Goal: Transaction & Acquisition: Purchase product/service

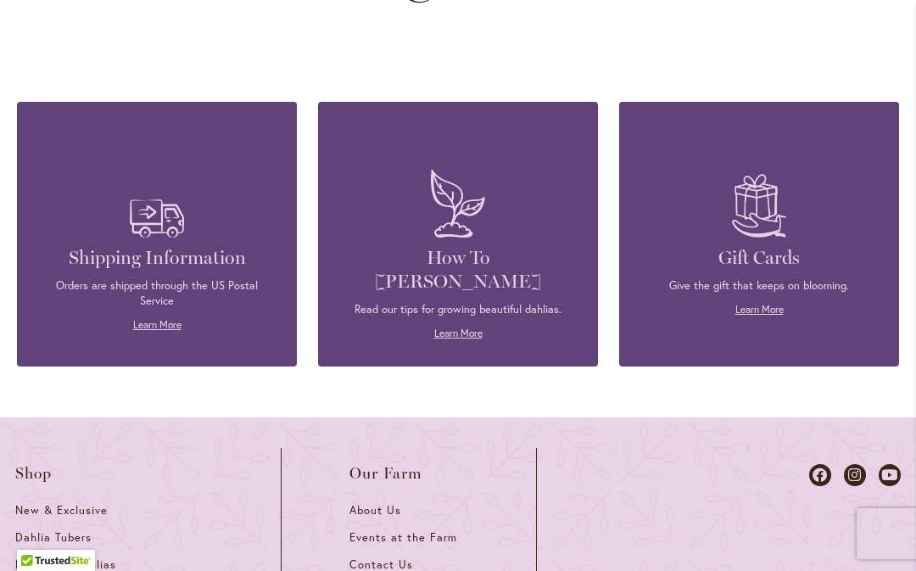
scroll to position [4859, 0]
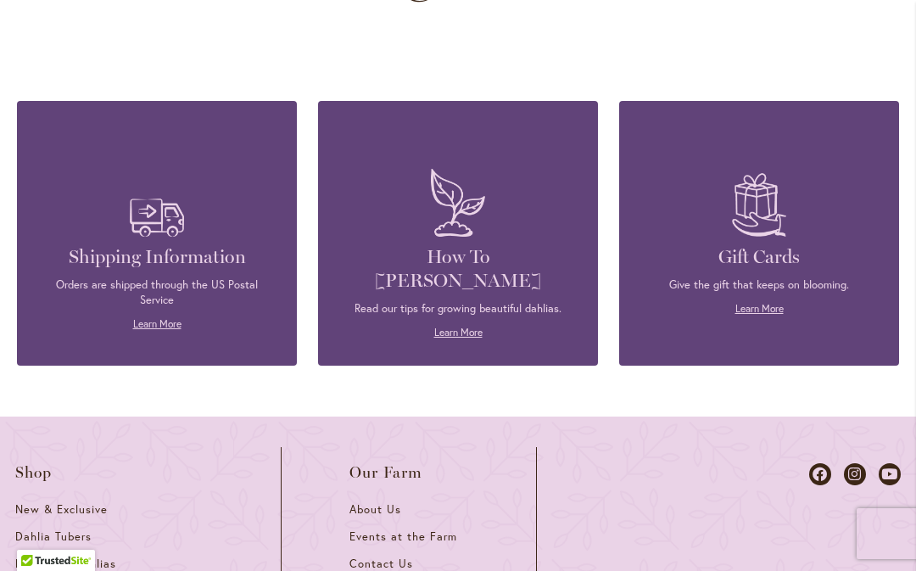
click at [36, 464] on span "Shop" at bounding box center [33, 472] width 37 height 17
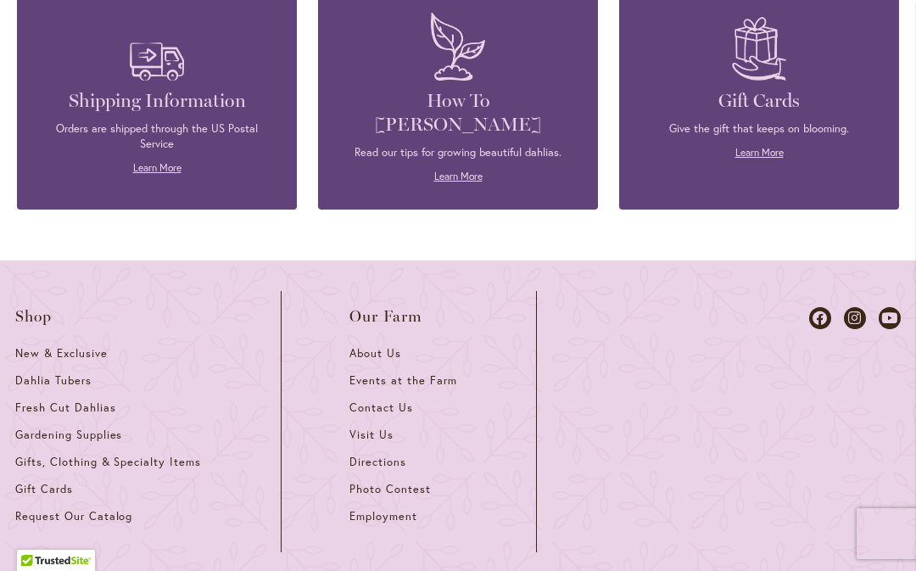
scroll to position [5016, 0]
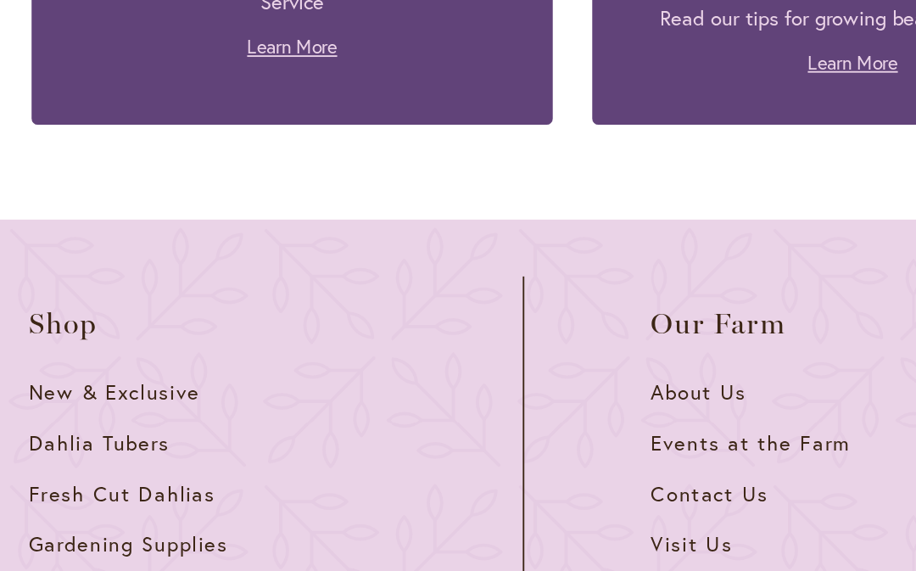
click at [87, 372] on span "Dahlia Tubers" at bounding box center [53, 379] width 76 height 14
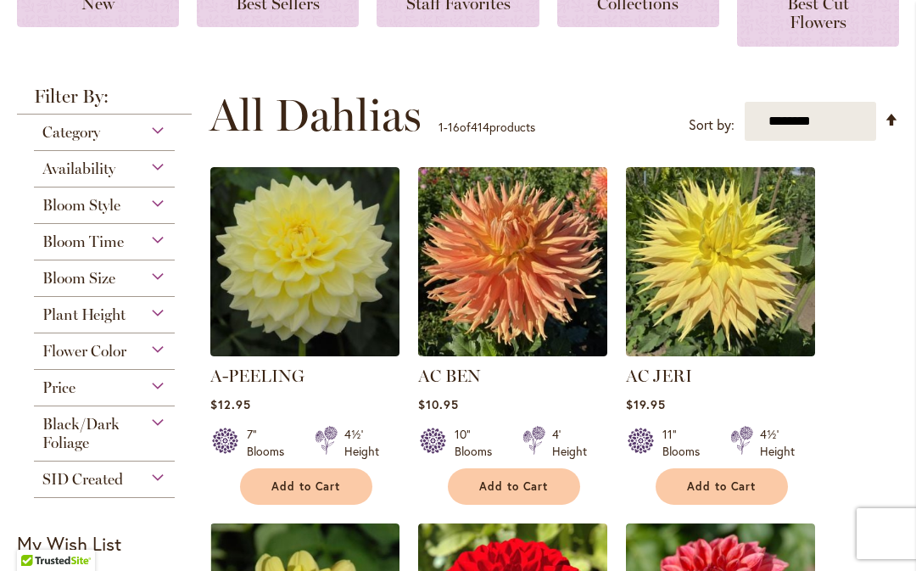
scroll to position [356, 0]
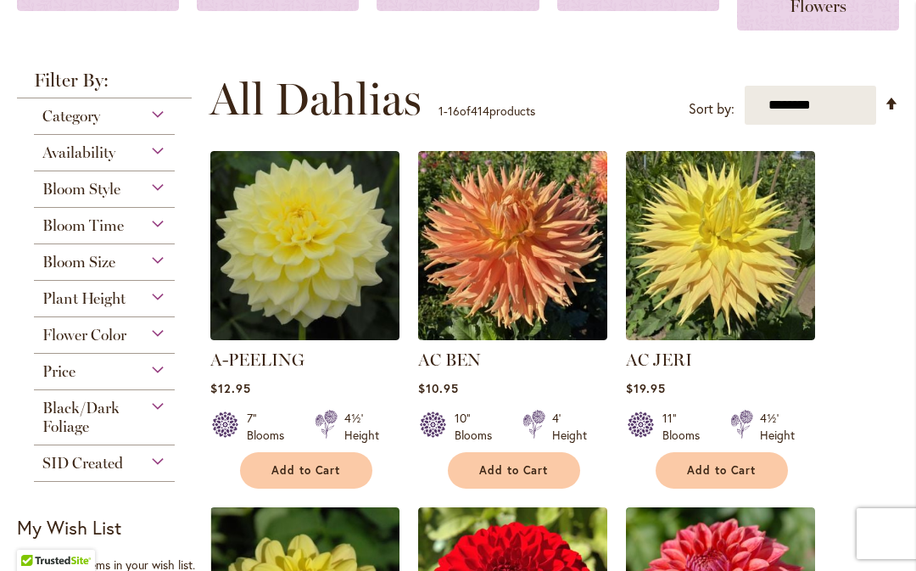
click at [160, 188] on div "Bloom Style" at bounding box center [104, 184] width 141 height 27
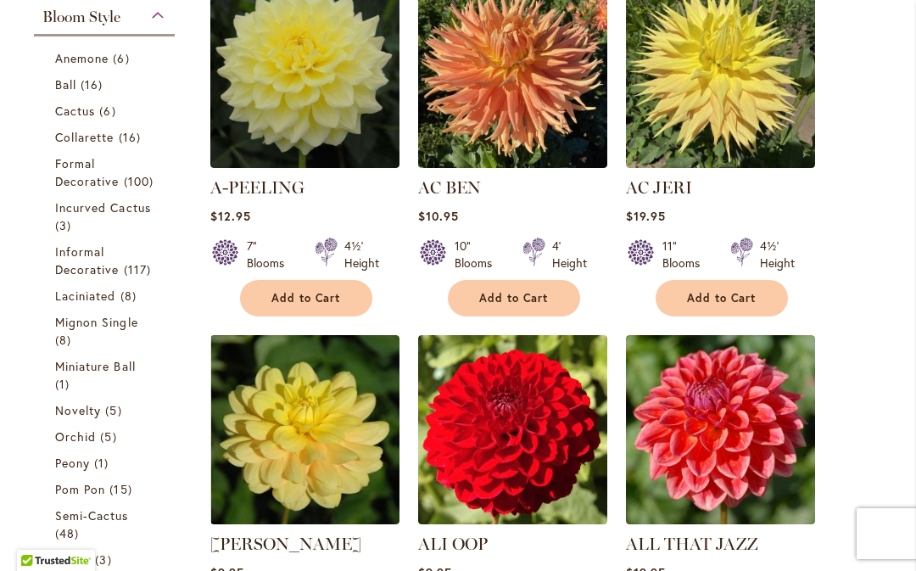
click at [141, 234] on link "Incurved Cactus 3 items" at bounding box center [106, 216] width 103 height 36
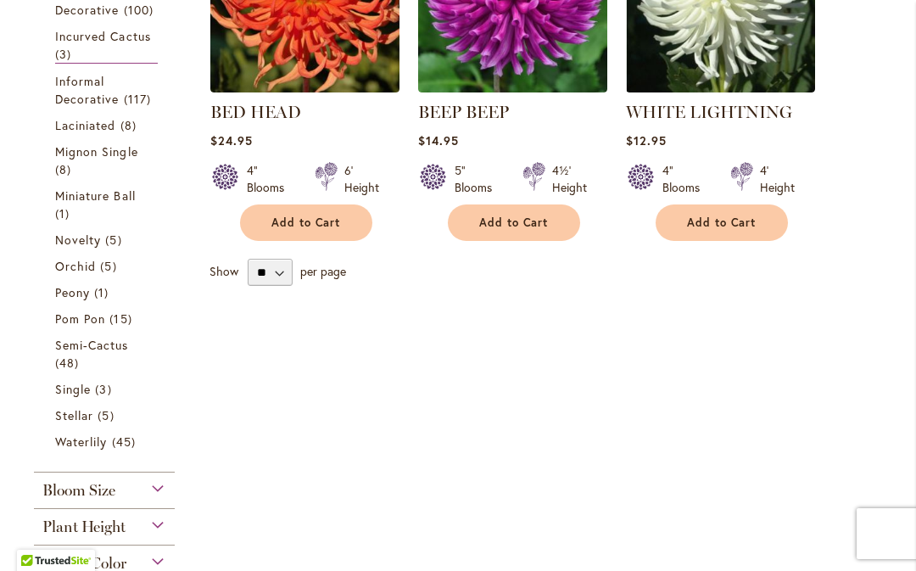
scroll to position [547, 0]
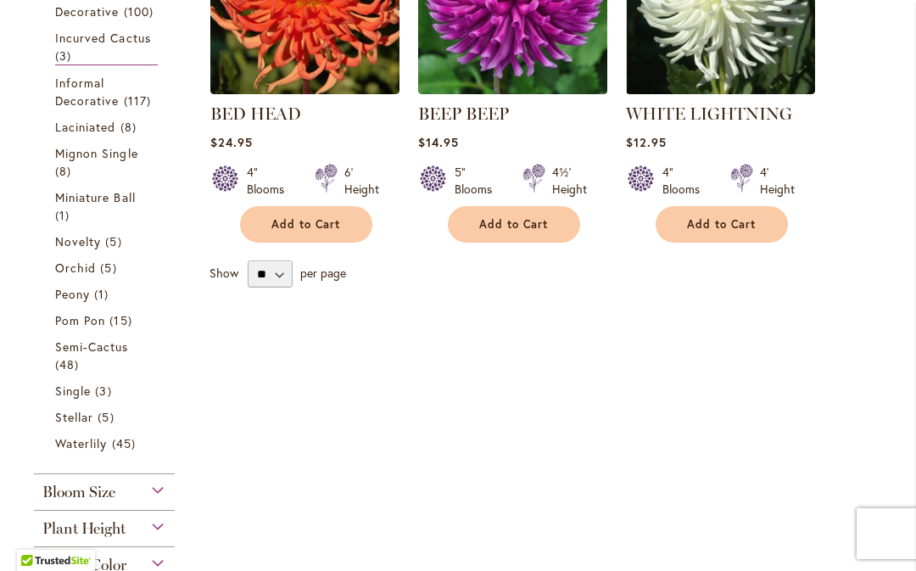
click at [91, 303] on link "Peony 1 item" at bounding box center [106, 294] width 103 height 18
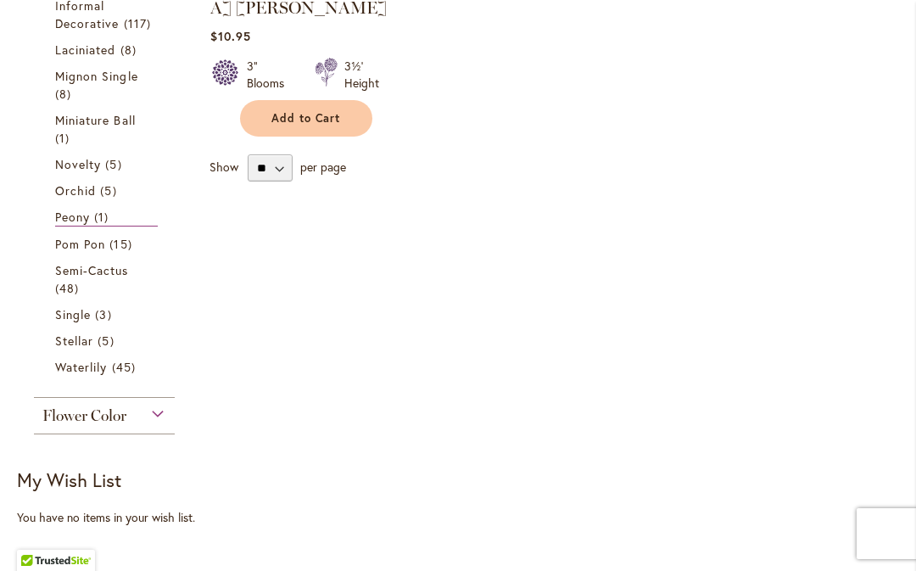
scroll to position [678, 0]
click at [89, 251] on span "Pom Pon" at bounding box center [80, 243] width 50 height 16
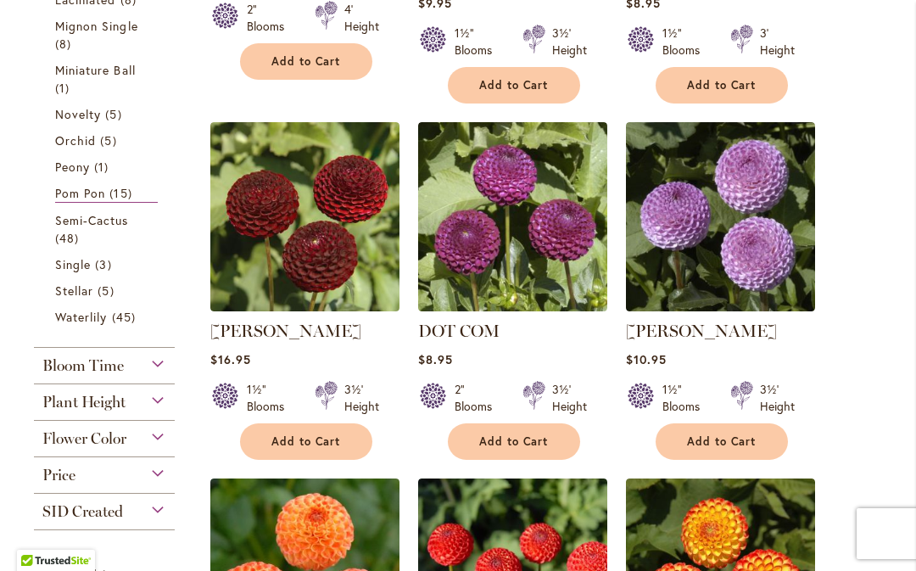
scroll to position [724, 0]
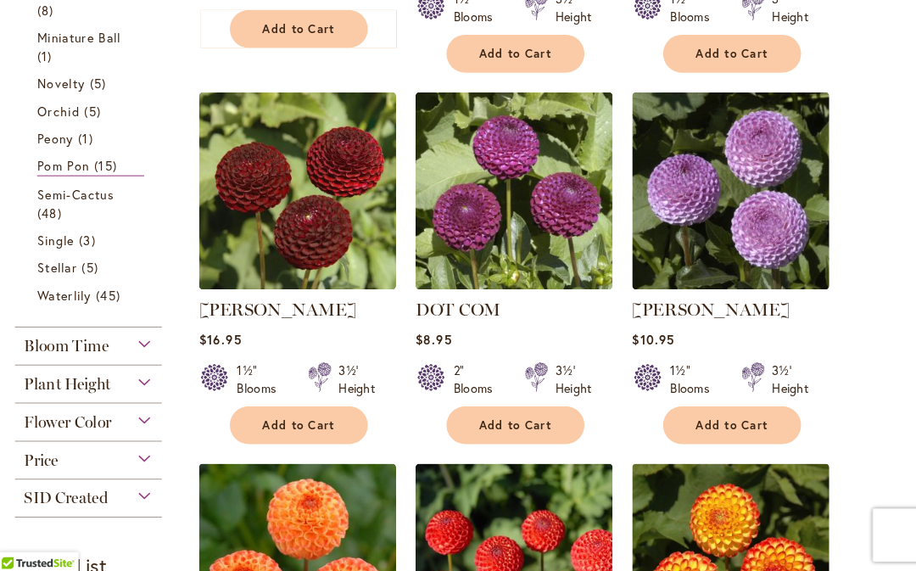
click at [80, 220] on link "Semi-Cactus 48 items" at bounding box center [106, 216] width 103 height 36
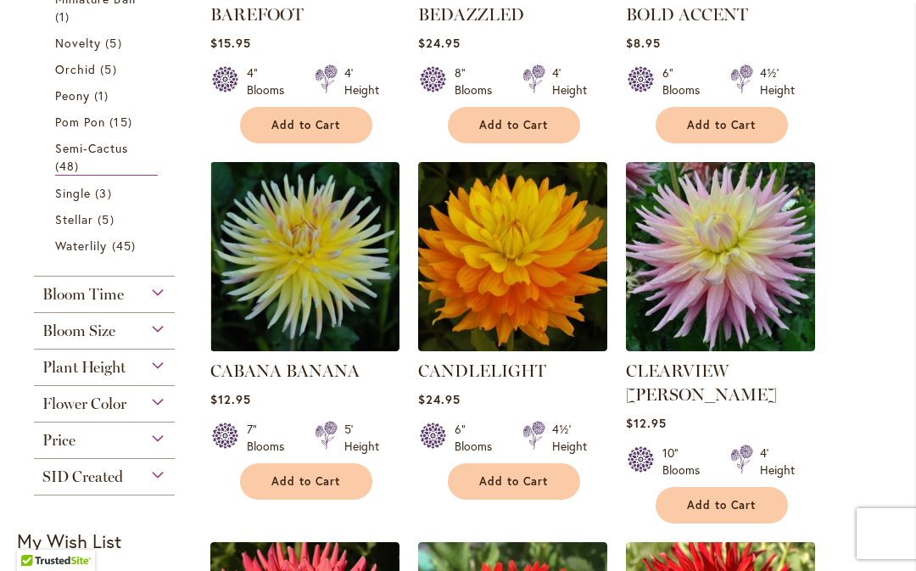
scroll to position [1004, 0]
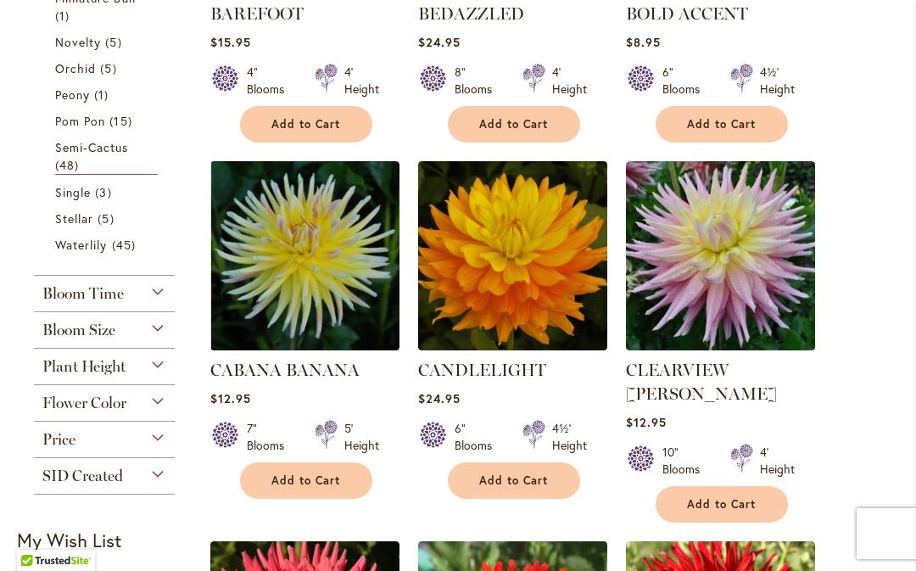
click at [98, 227] on link "Stellar 5 items" at bounding box center [106, 219] width 103 height 18
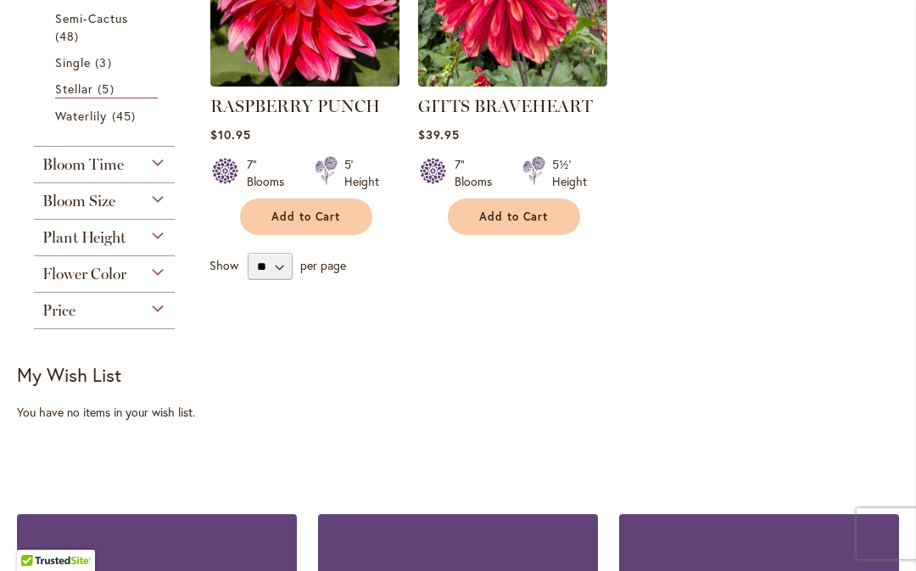
scroll to position [912, 0]
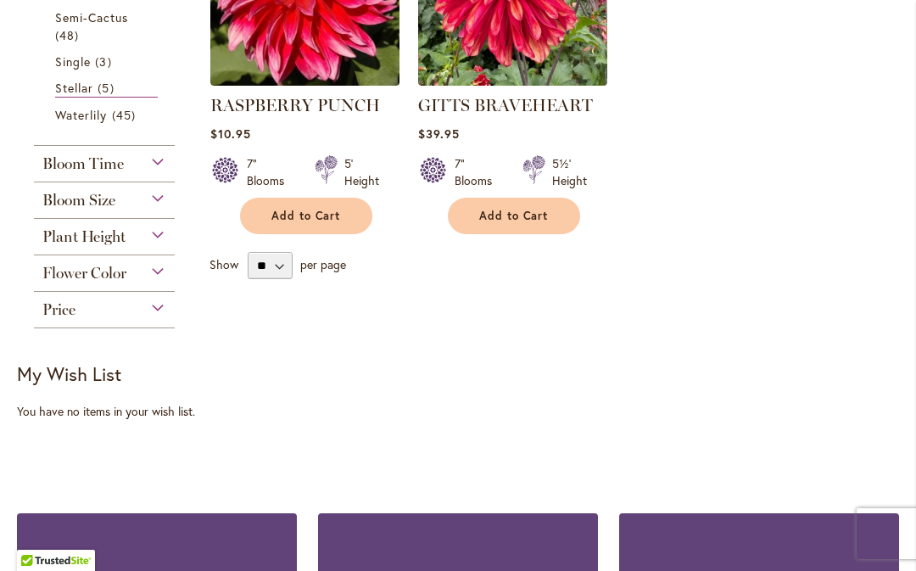
click at [107, 123] on span "Waterlily" at bounding box center [81, 115] width 52 height 16
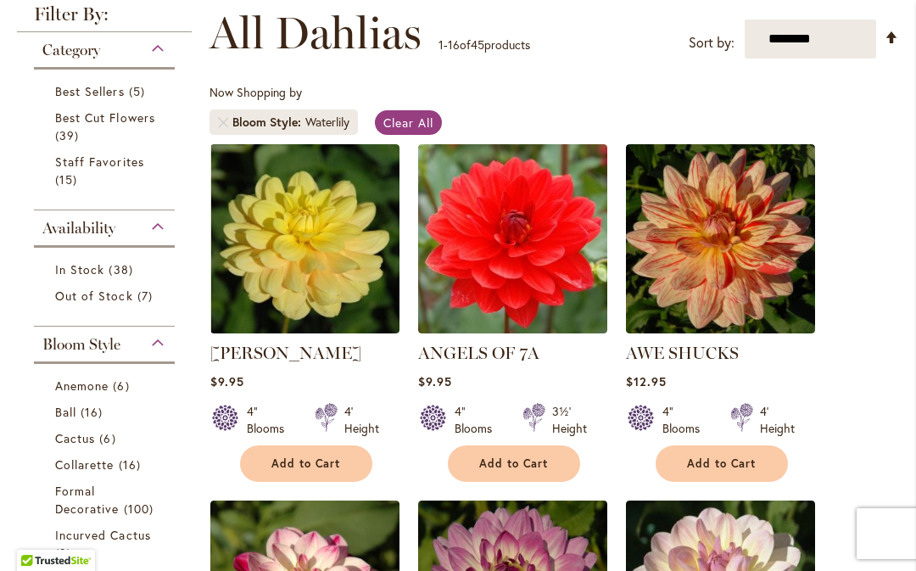
scroll to position [310, 0]
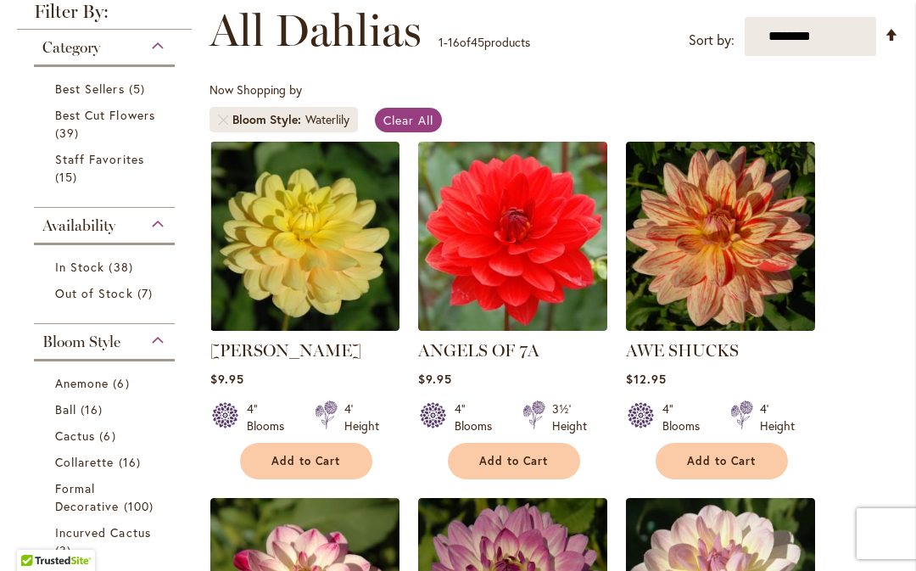
click at [114, 92] on span "Best Sellers" at bounding box center [90, 89] width 70 height 16
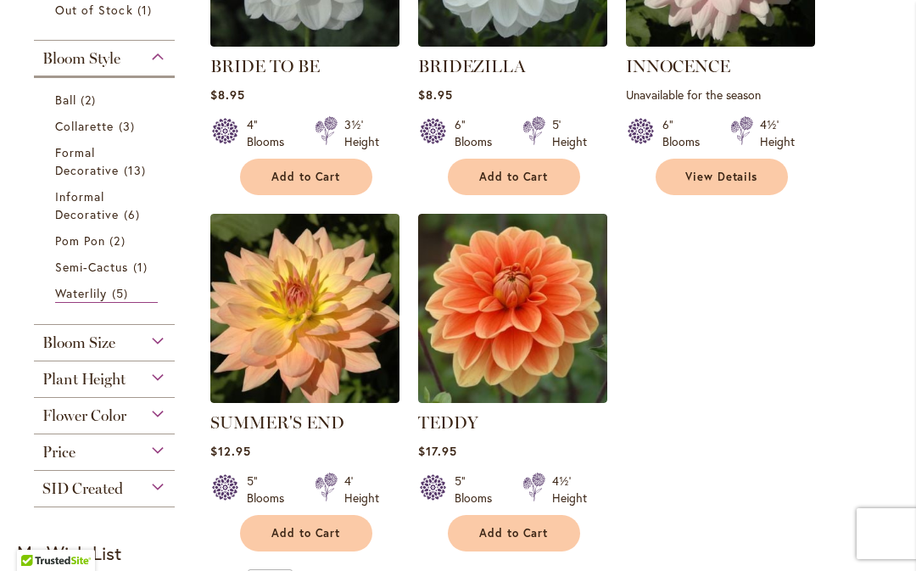
scroll to position [597, 0]
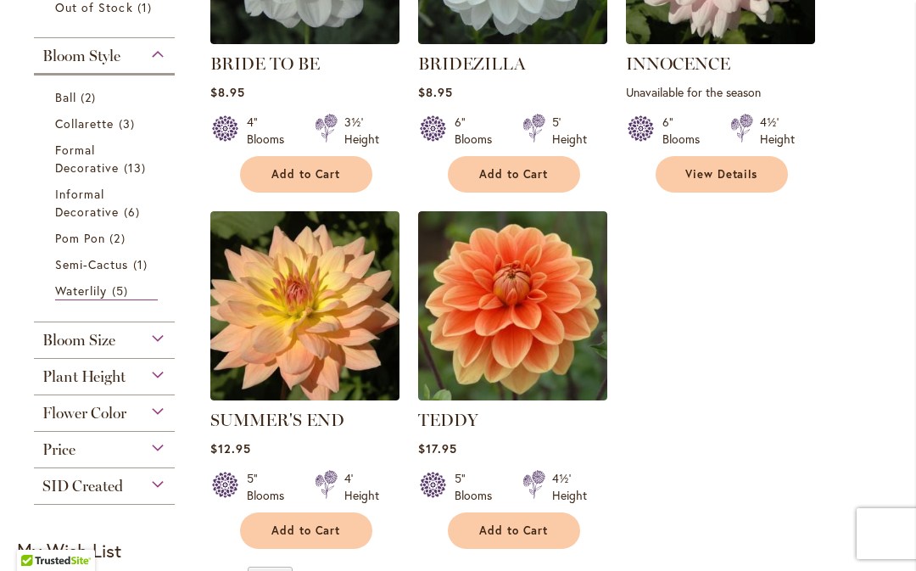
click at [111, 130] on span "Collarette" at bounding box center [84, 123] width 59 height 16
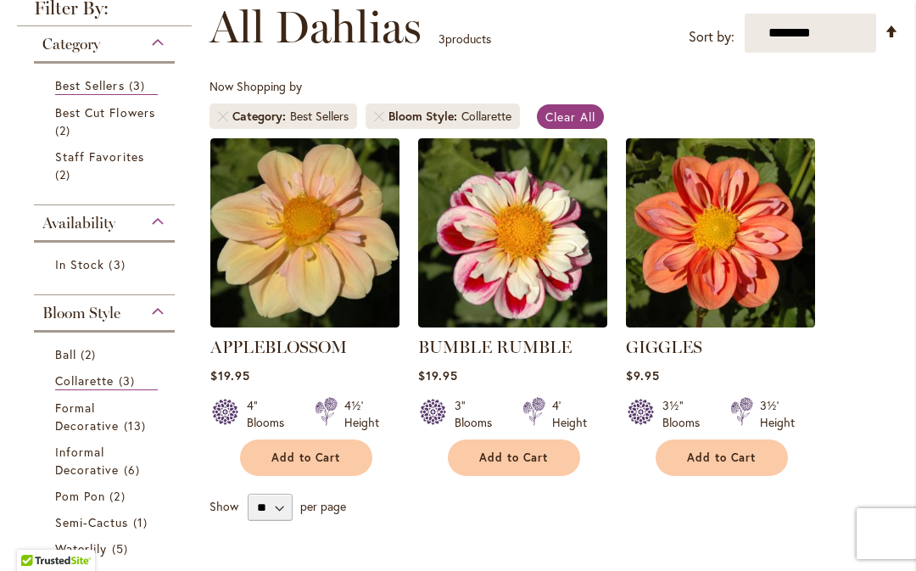
scroll to position [316, 0]
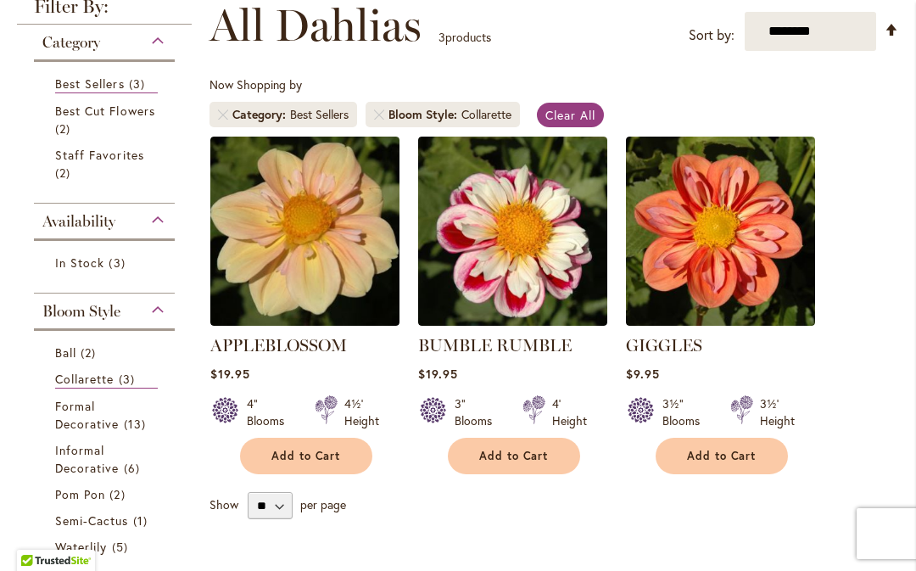
click at [90, 115] on span "Best Cut Flowers" at bounding box center [105, 111] width 100 height 16
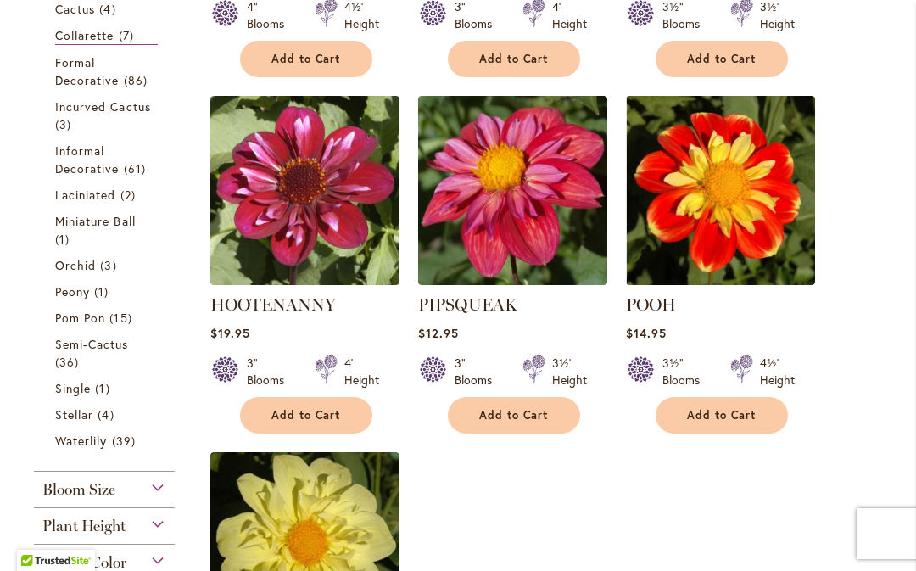
scroll to position [714, 0]
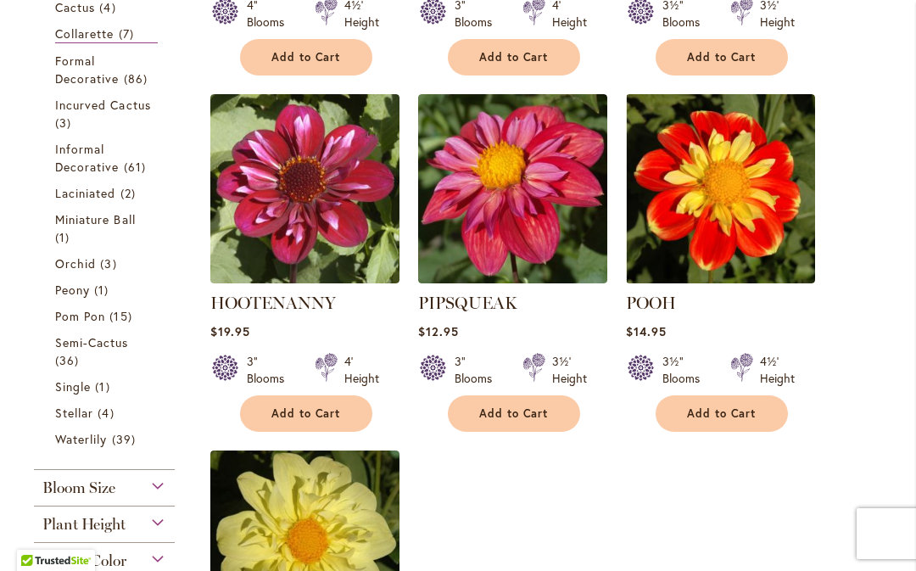
click at [98, 267] on link "Orchid 3 items" at bounding box center [106, 263] width 103 height 18
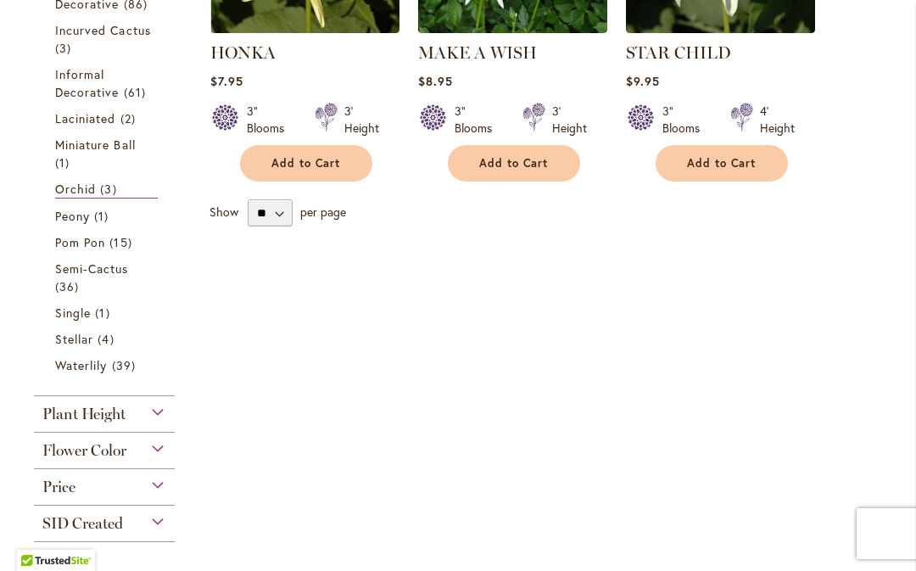
scroll to position [648, 0]
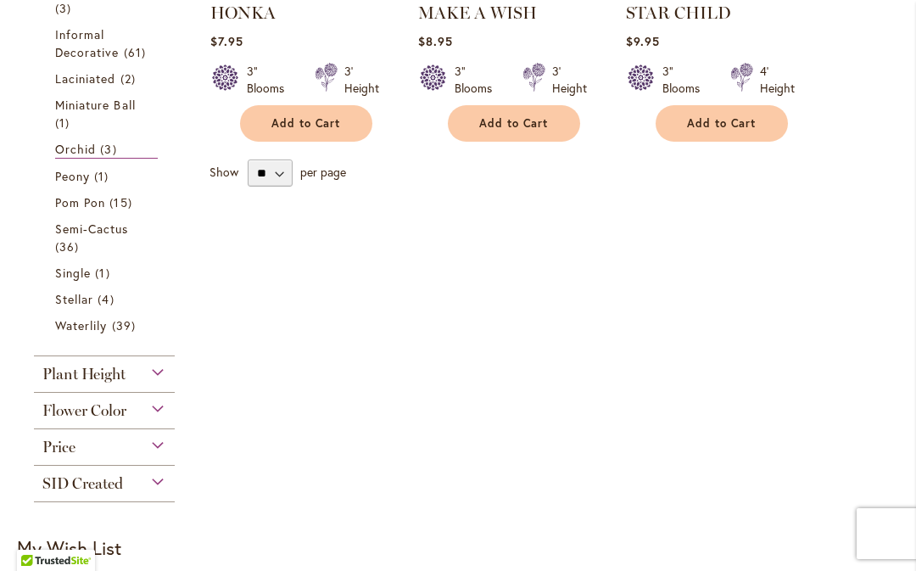
click at [97, 86] on span "Laciniated" at bounding box center [85, 78] width 61 height 16
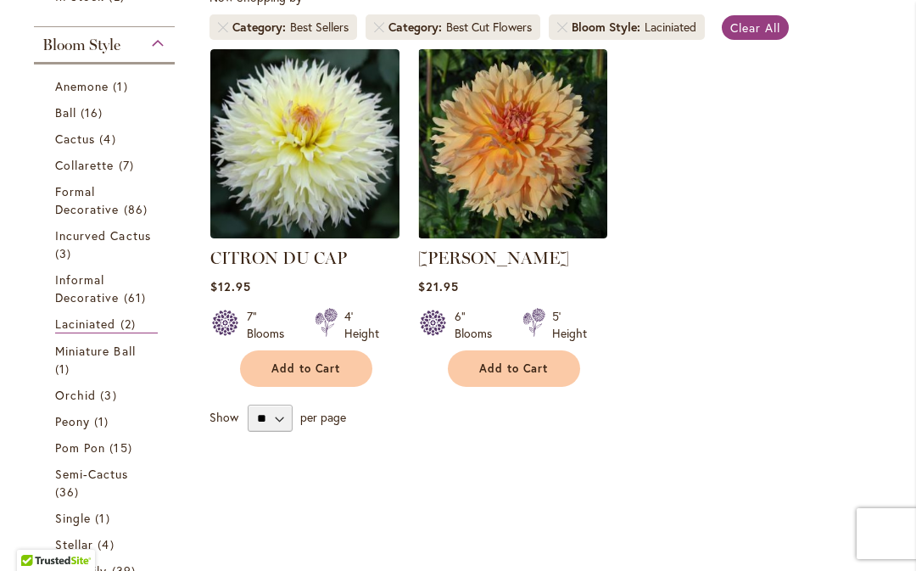
scroll to position [437, 0]
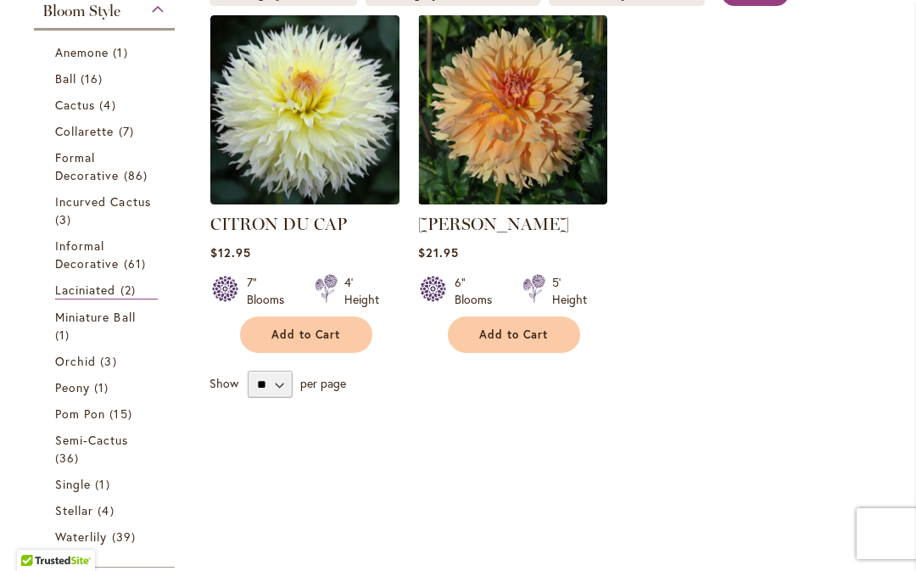
click at [82, 257] on span "Informal Decorative" at bounding box center [87, 255] width 64 height 34
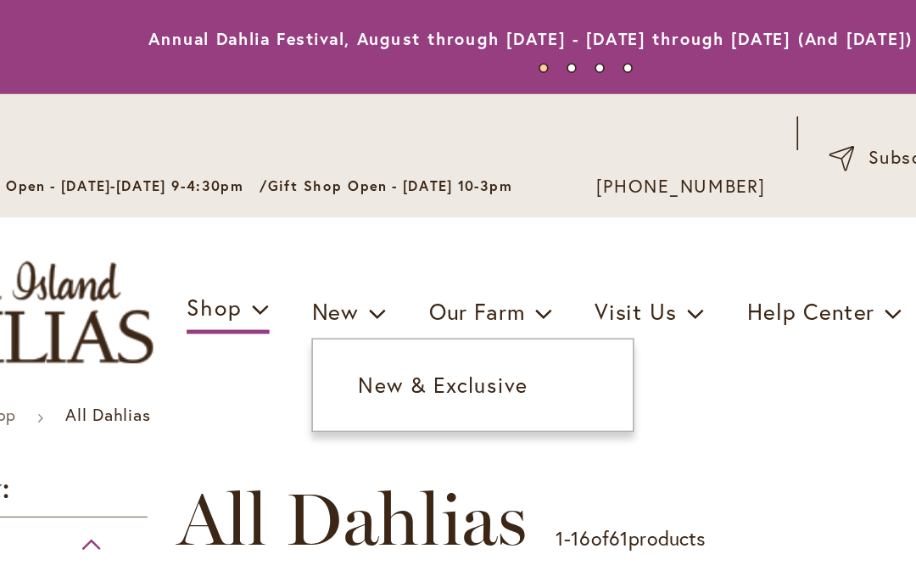
click at [319, 251] on span "New & Exclusive" at bounding box center [370, 259] width 103 height 17
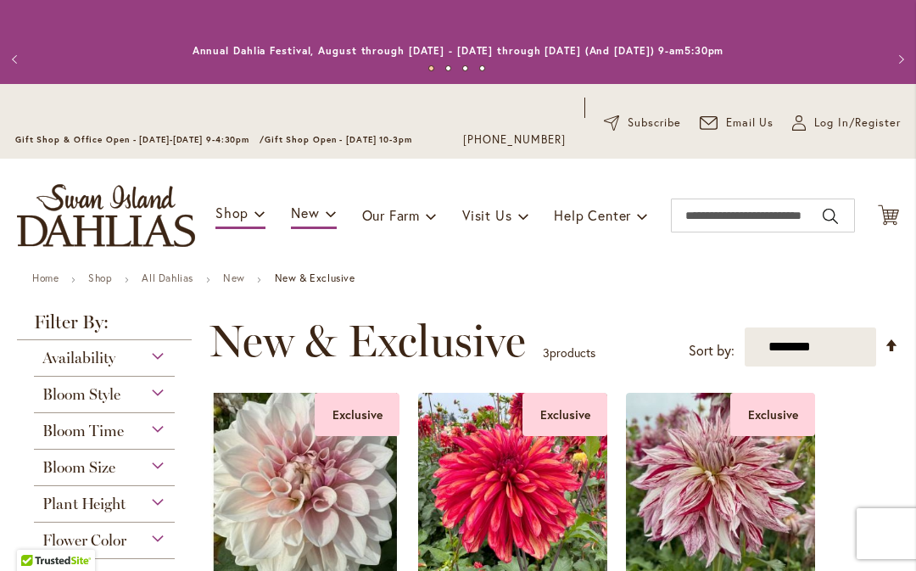
click at [860, 430] on ol "Exclusive DREAMLAND $49.95 5" – 6" Blooms 3½' Height Add to Cart" at bounding box center [555, 561] width 690 height 339
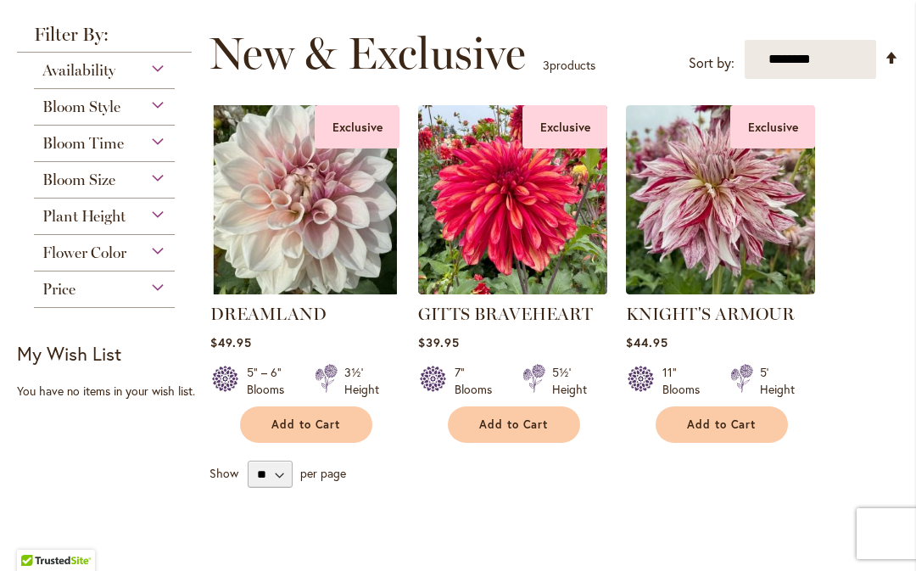
scroll to position [286, 0]
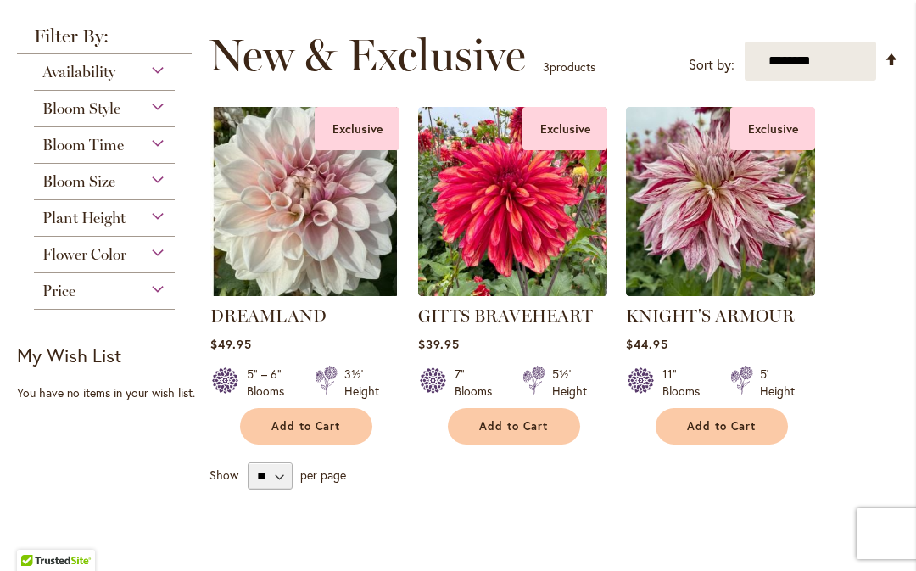
click at [161, 188] on div "Bloom Size" at bounding box center [104, 177] width 141 height 27
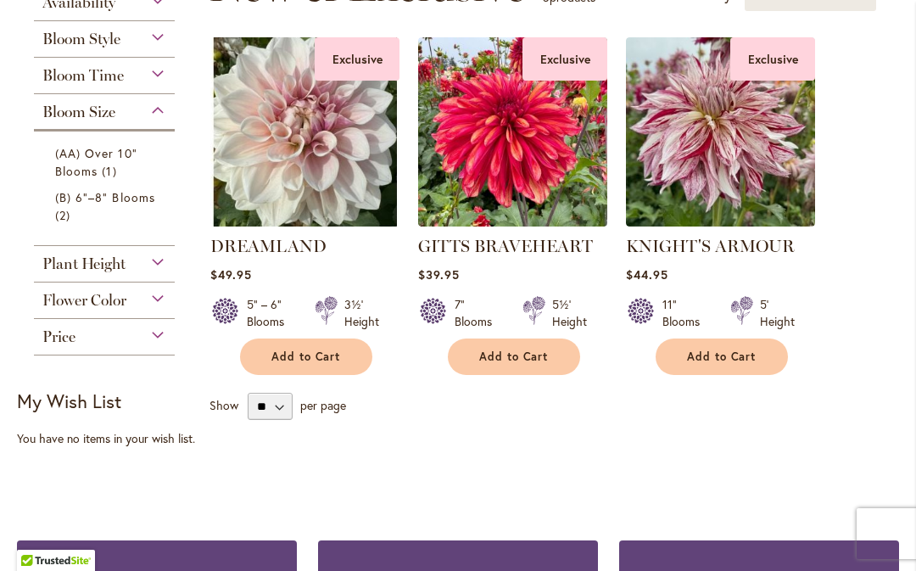
scroll to position [353, 0]
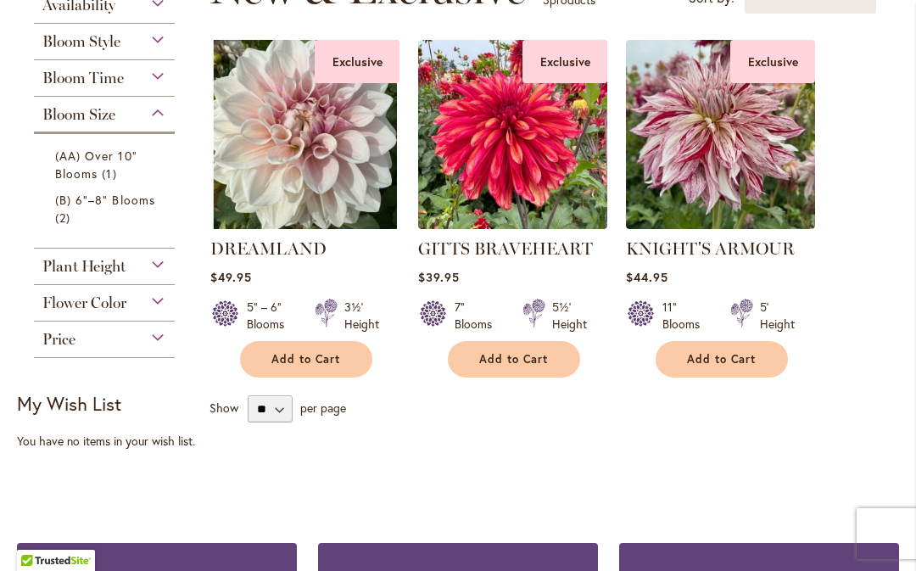
click at [132, 215] on link "(B) 6"–8" Blooms 2 items" at bounding box center [106, 209] width 103 height 36
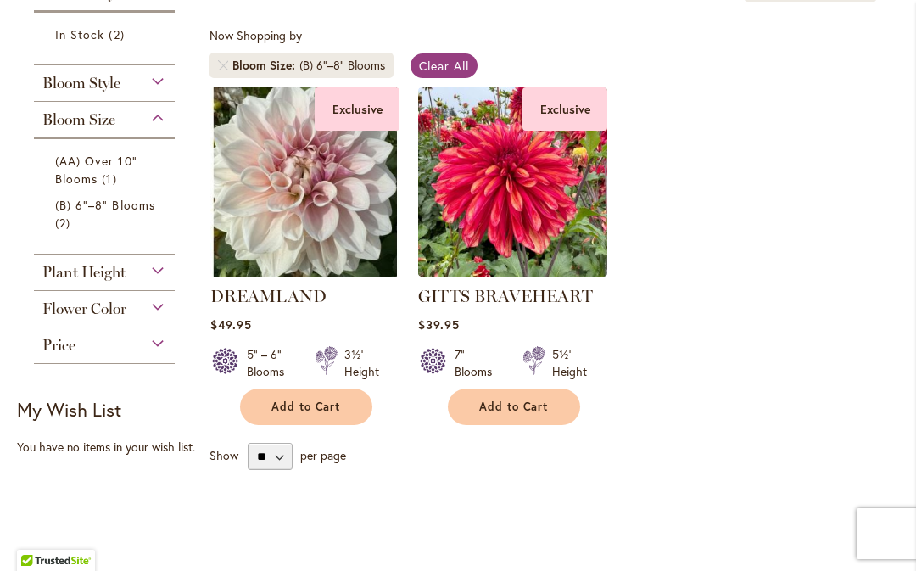
scroll to position [458, 0]
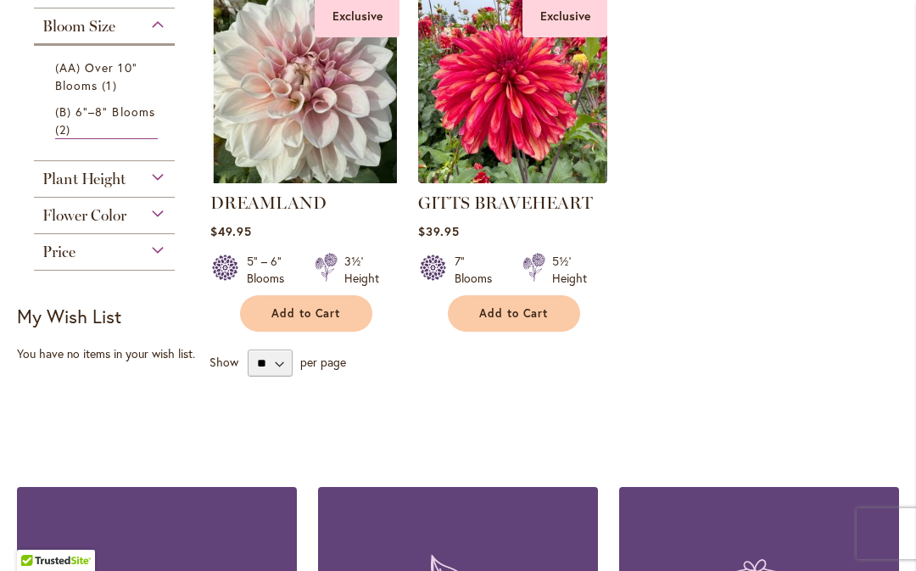
click at [165, 186] on div "Plant Height" at bounding box center [104, 174] width 141 height 27
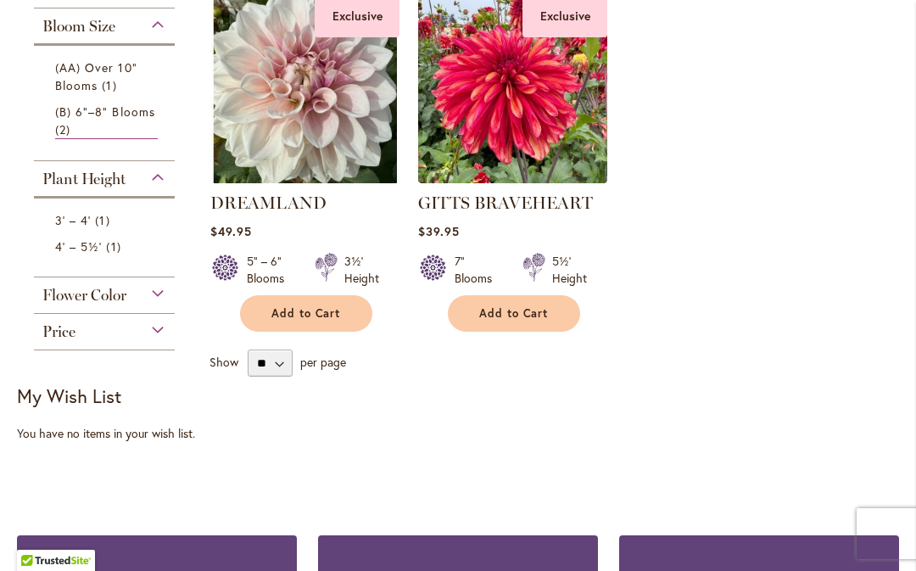
click at [104, 228] on span "1 item" at bounding box center [104, 220] width 19 height 18
